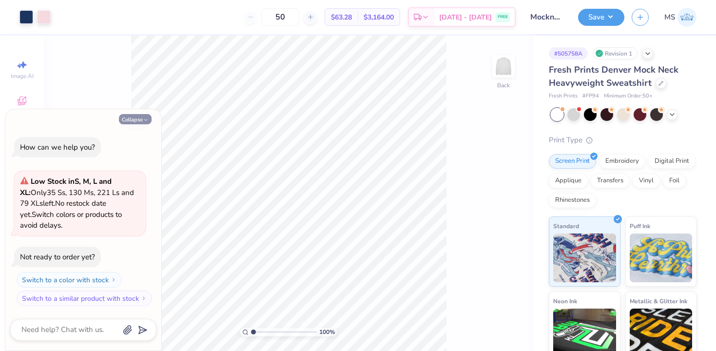
click at [136, 120] on button "Collapse" at bounding box center [135, 119] width 33 height 10
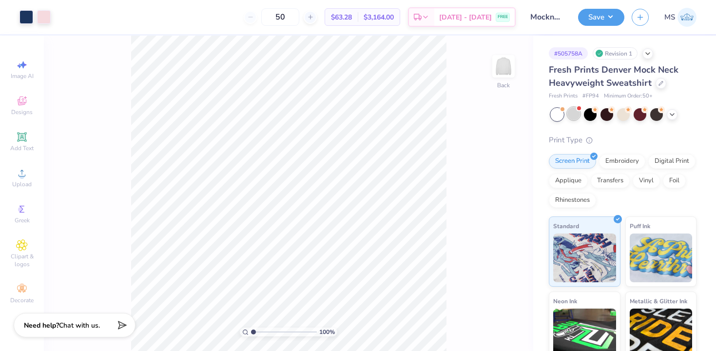
click at [572, 115] on div at bounding box center [573, 113] width 13 height 13
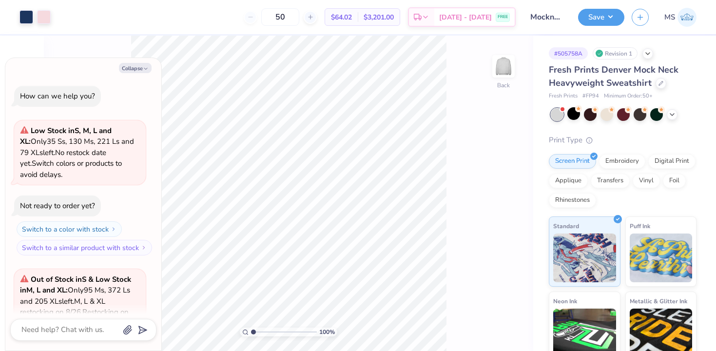
scroll to position [109, 0]
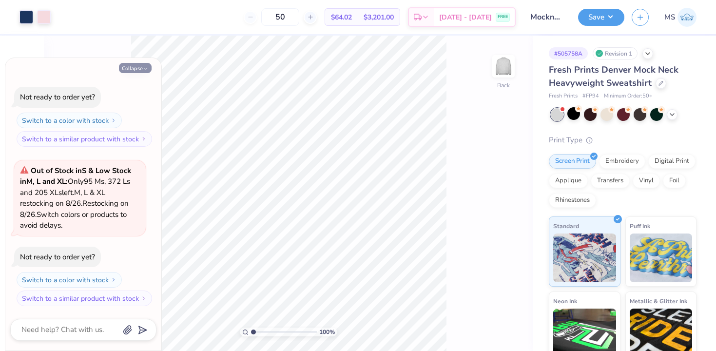
click at [138, 66] on button "Collapse" at bounding box center [135, 68] width 33 height 10
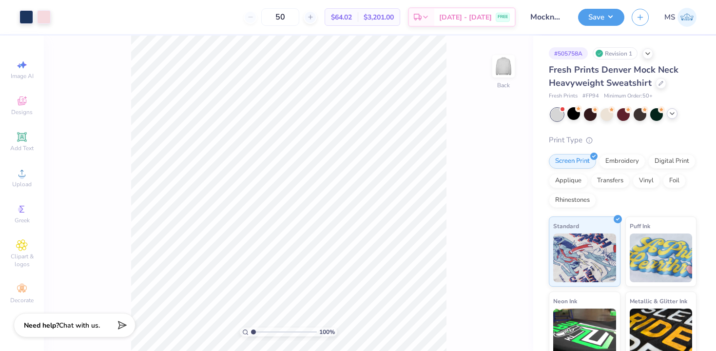
click at [676, 112] on div at bounding box center [671, 113] width 11 height 11
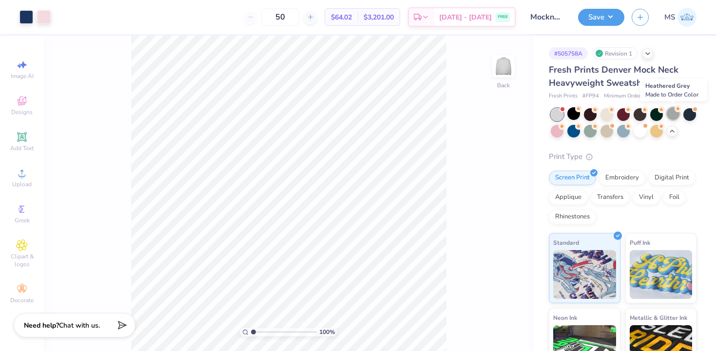
click at [582, 110] on circle at bounding box center [578, 108] width 7 height 7
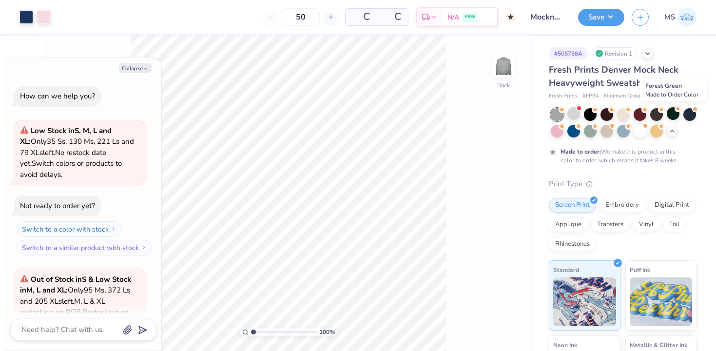
scroll to position [200, 0]
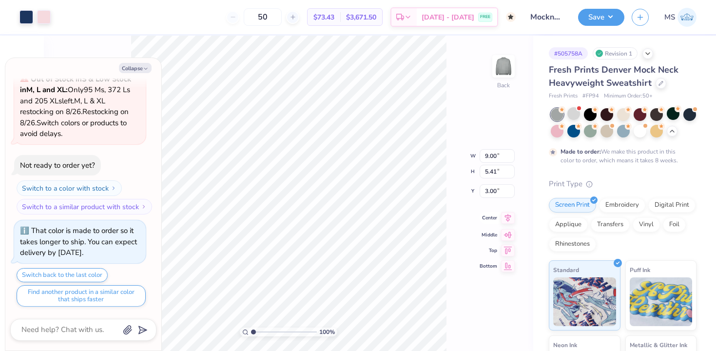
click at [505, 217] on icon at bounding box center [508, 218] width 6 height 8
click at [599, 19] on button "Save" at bounding box center [601, 15] width 46 height 17
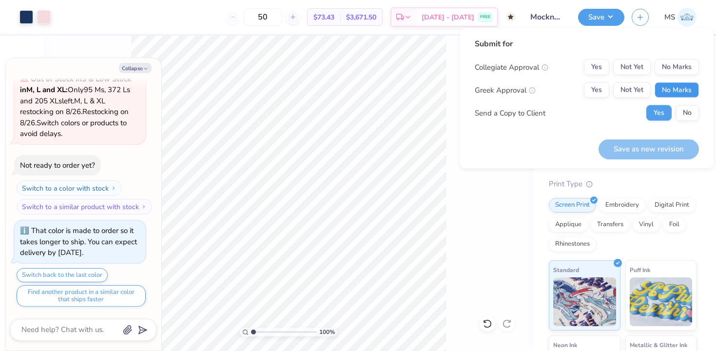
click at [685, 95] on button "No Marks" at bounding box center [676, 90] width 44 height 16
click at [681, 61] on button "No Marks" at bounding box center [676, 67] width 44 height 16
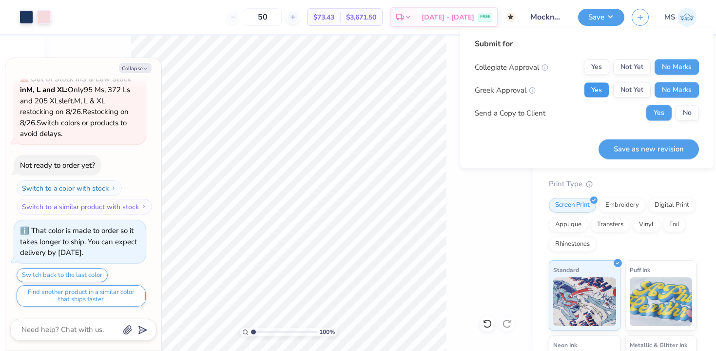
click at [606, 94] on button "Yes" at bounding box center [596, 90] width 25 height 16
click at [685, 116] on button "No" at bounding box center [686, 113] width 23 height 16
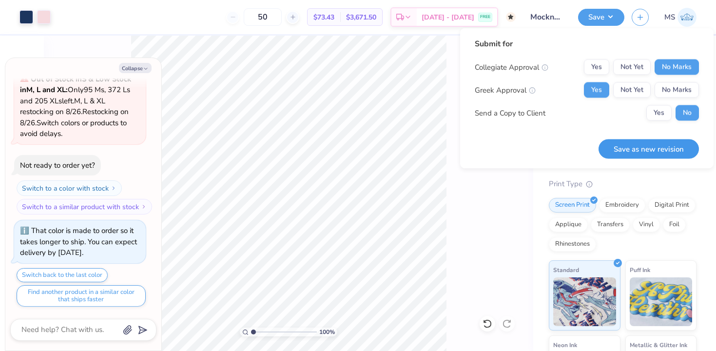
click at [673, 144] on button "Save as new revision" at bounding box center [648, 149] width 100 height 20
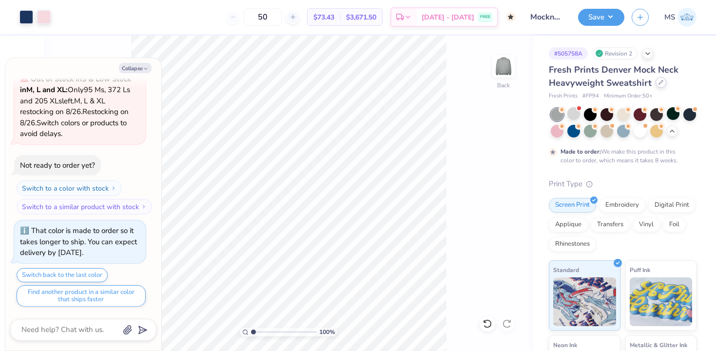
click at [659, 84] on icon at bounding box center [661, 82] width 4 height 4
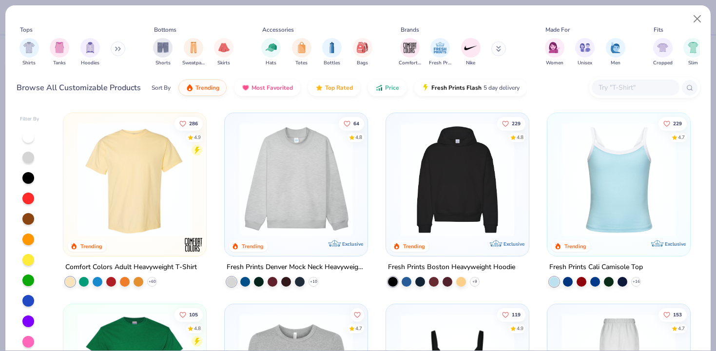
click at [311, 191] on img at bounding box center [295, 180] width 123 height 114
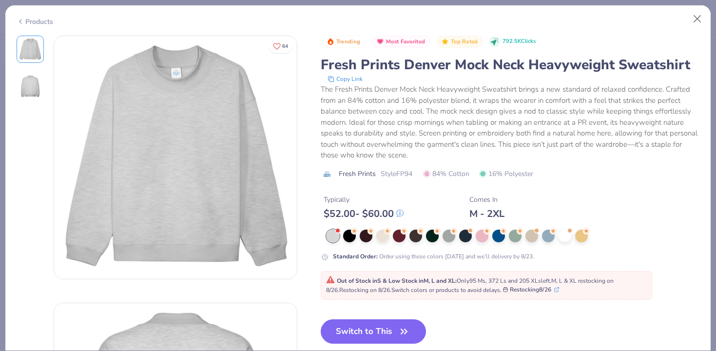
type textarea "x"
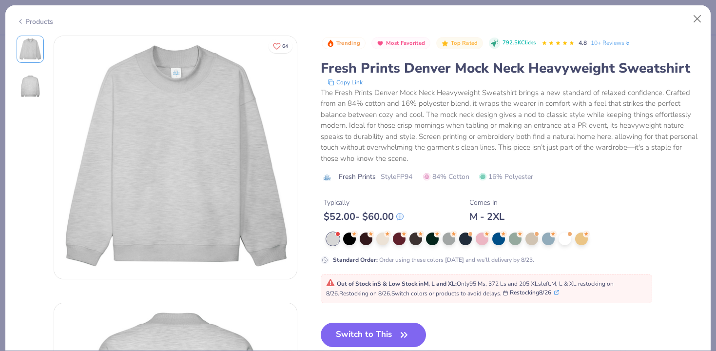
click at [351, 82] on button "Copy Link" at bounding box center [344, 82] width 41 height 10
